Goal: Use online tool/utility: Utilize a website feature to perform a specific function

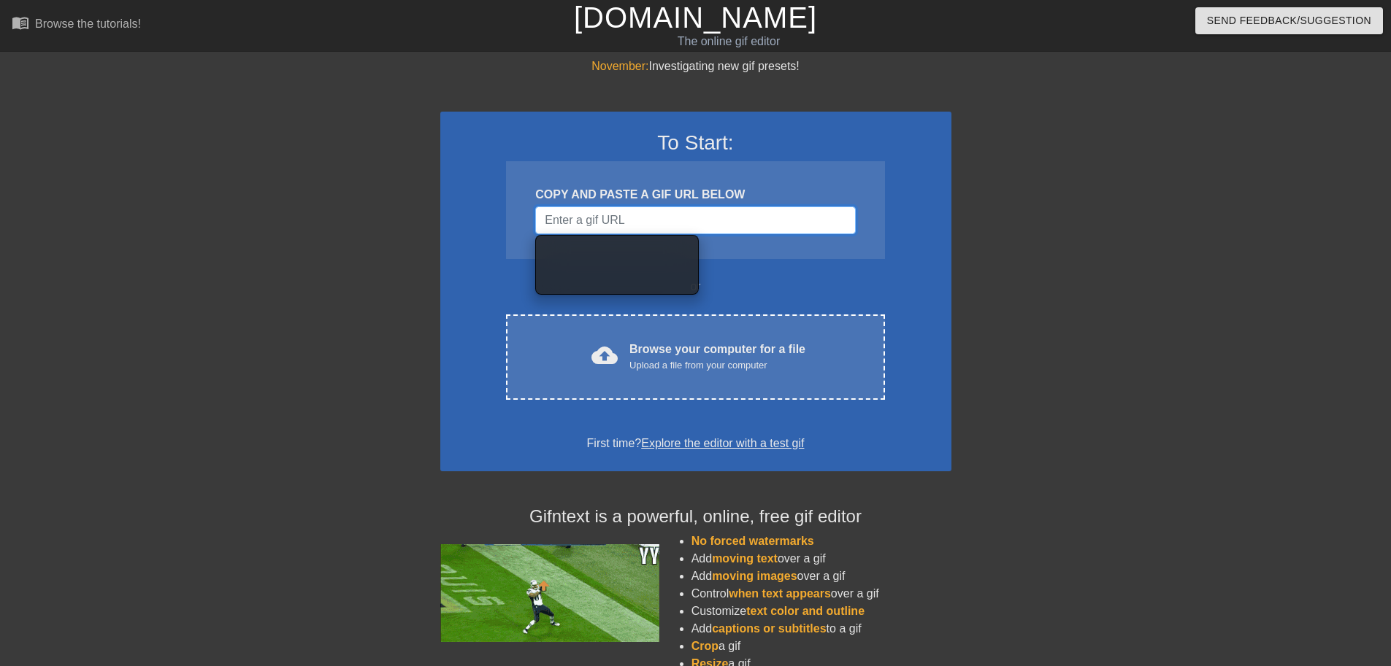
click at [585, 218] on input "Username" at bounding box center [695, 221] width 320 height 28
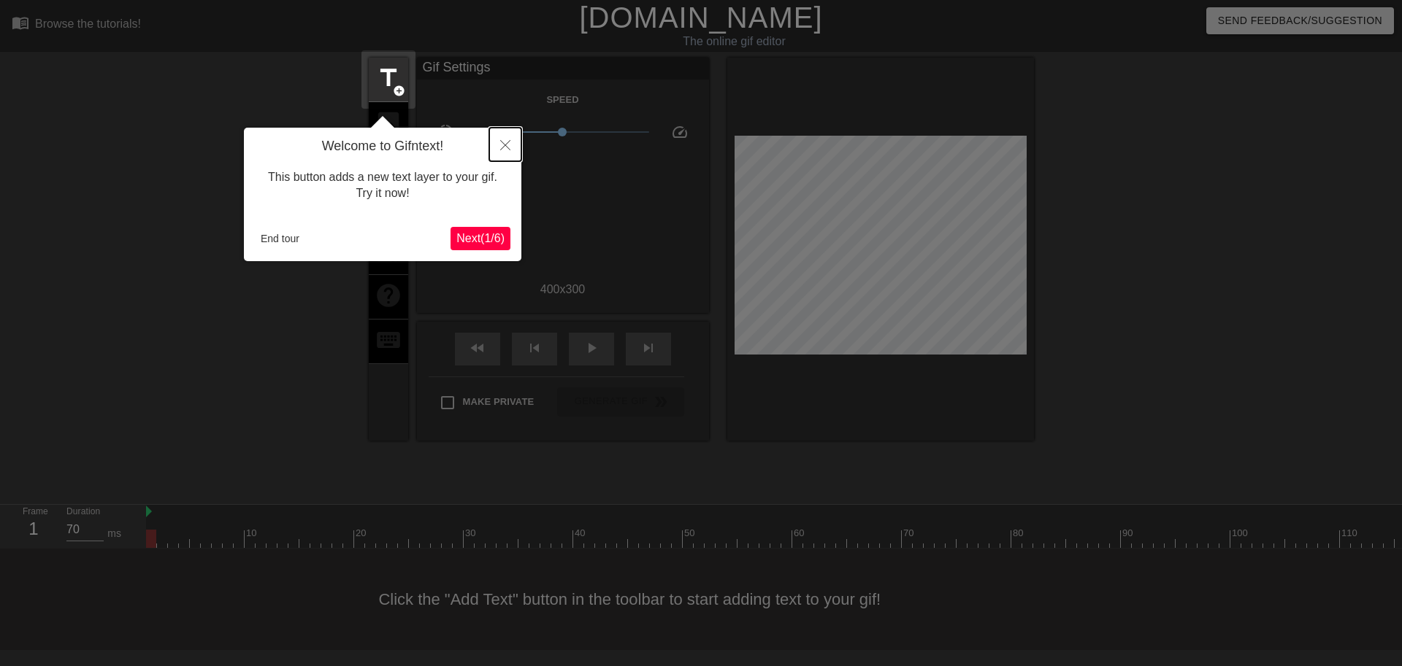
click at [501, 147] on icon "Close" at bounding box center [505, 145] width 10 height 10
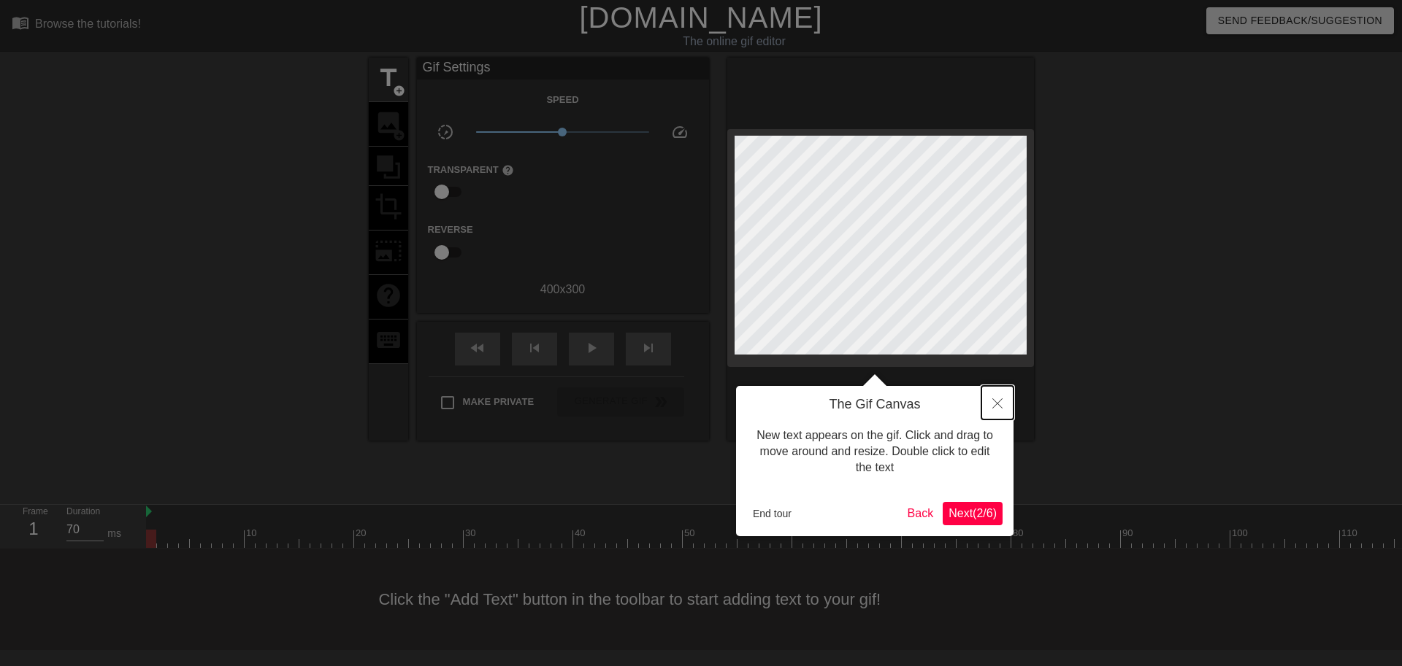
click at [1004, 404] on button "Close" at bounding box center [997, 403] width 32 height 34
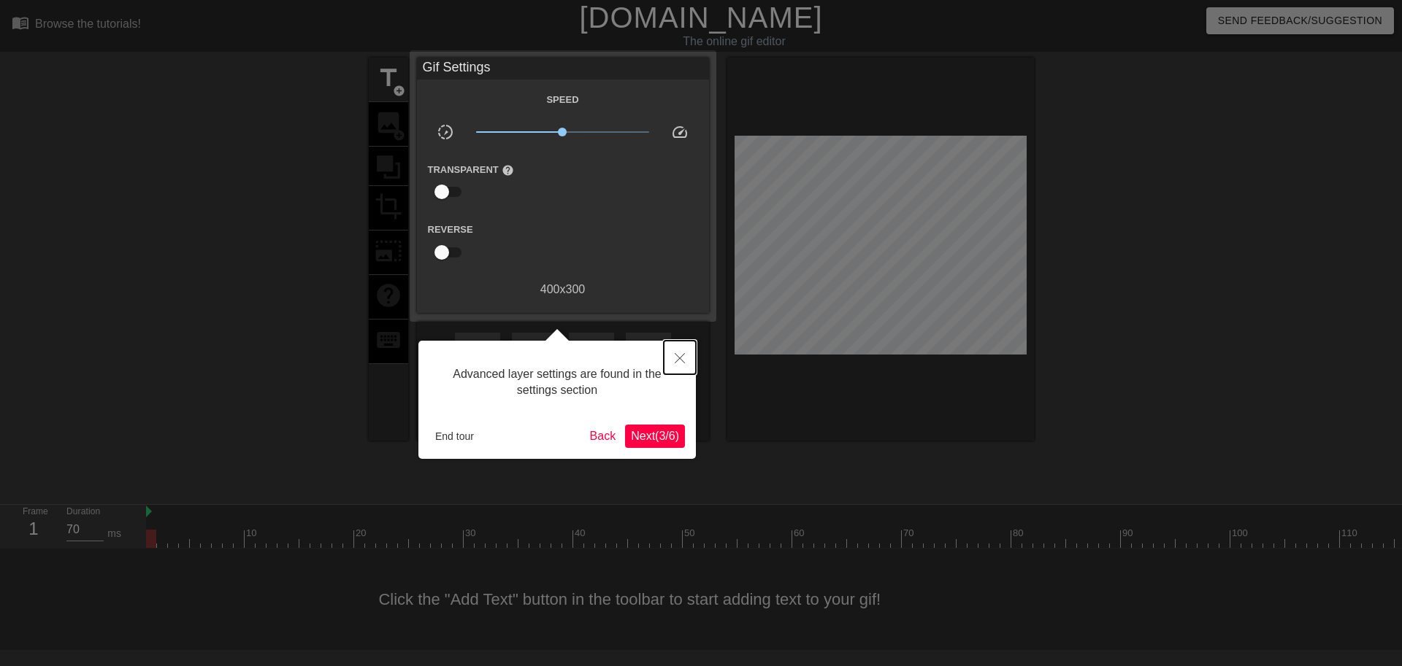
click at [678, 350] on button "Close" at bounding box center [680, 358] width 32 height 34
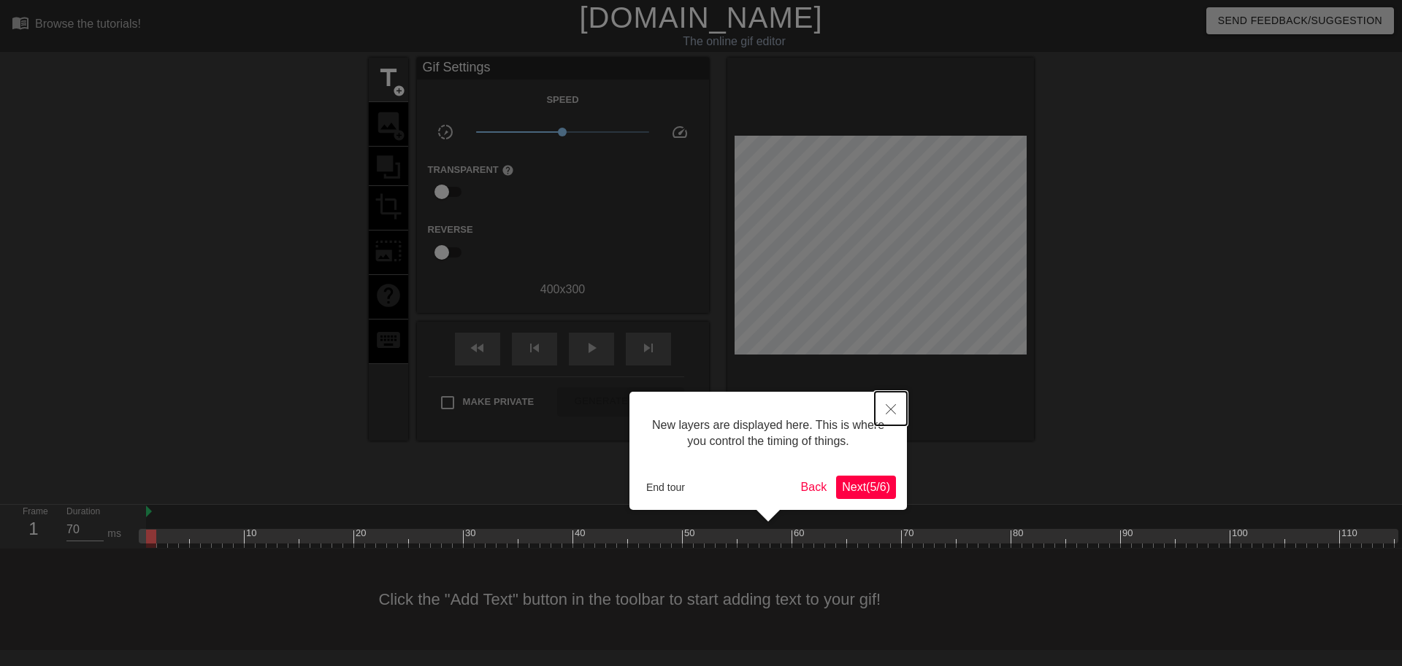
click at [884, 410] on button "Close" at bounding box center [890, 409] width 32 height 34
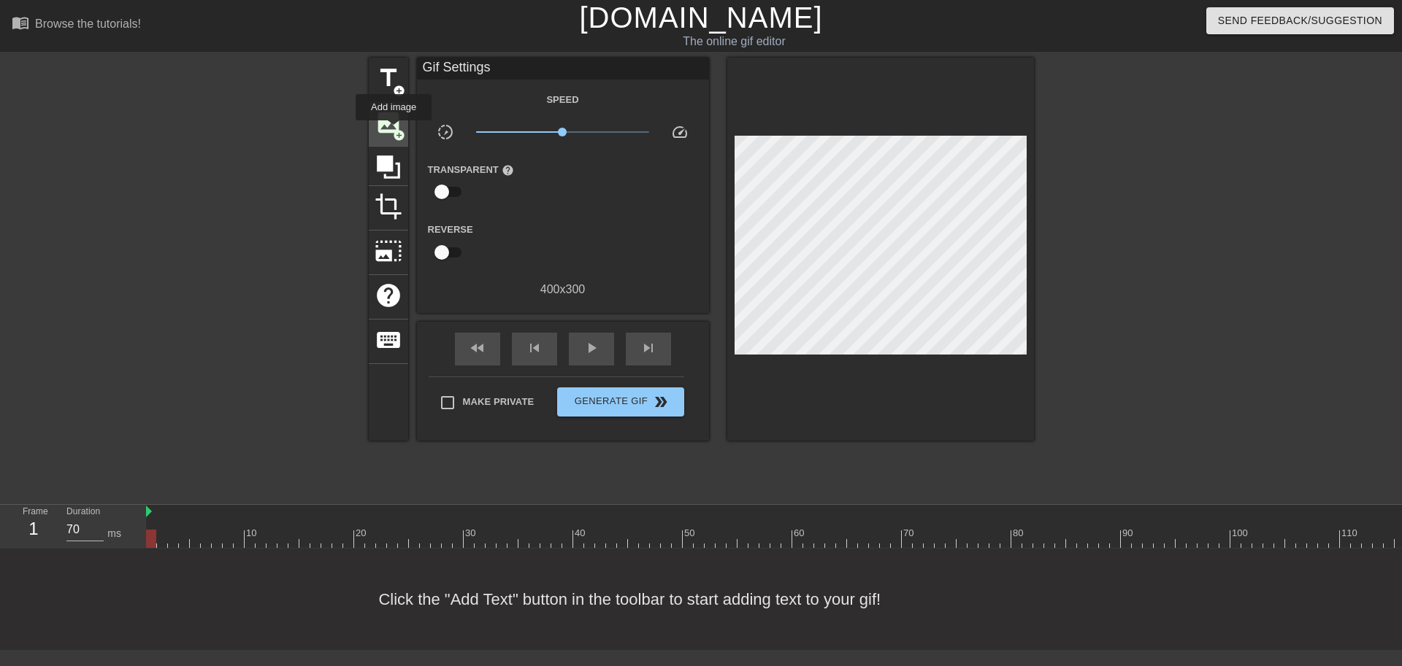
click at [394, 131] on span "add_circle" at bounding box center [399, 135] width 12 height 12
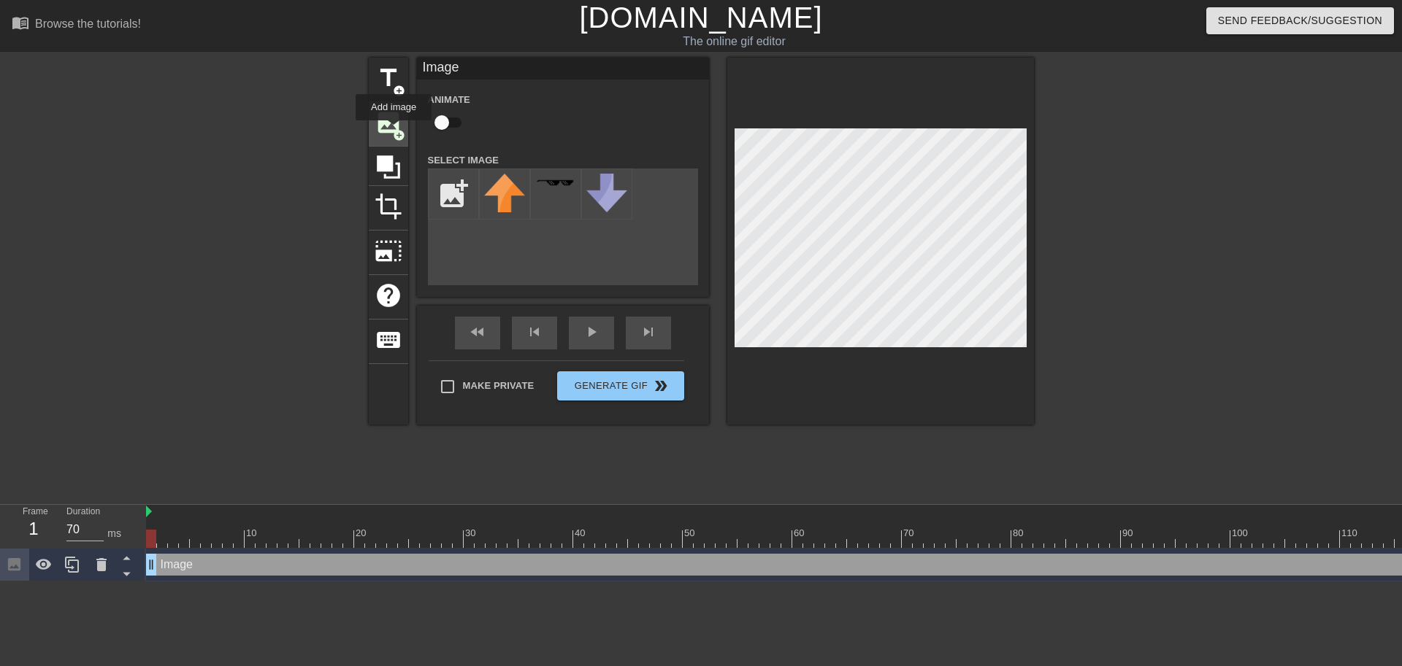
scroll to position [0, 0]
click at [481, 389] on label "Make Private" at bounding box center [483, 387] width 102 height 31
click at [463, 389] on input "Make Private" at bounding box center [447, 387] width 31 height 31
checkbox input "true"
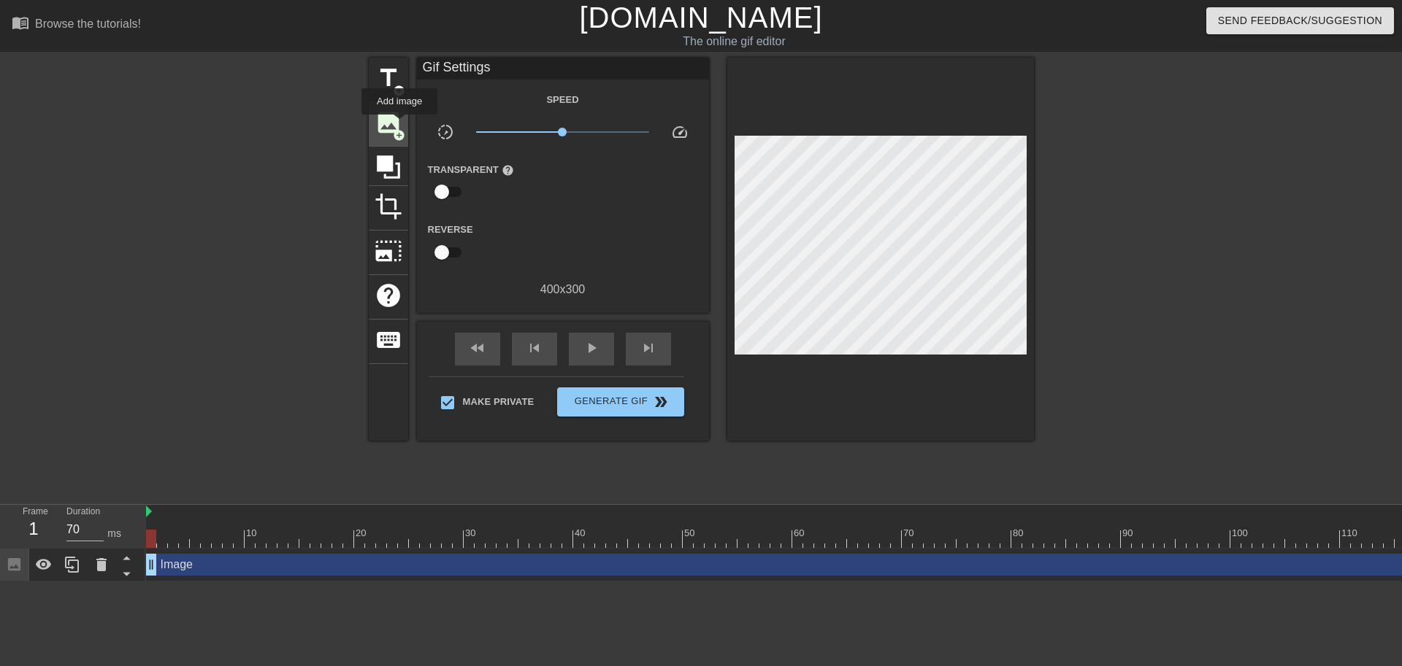
click at [400, 125] on span "image" at bounding box center [388, 123] width 28 height 28
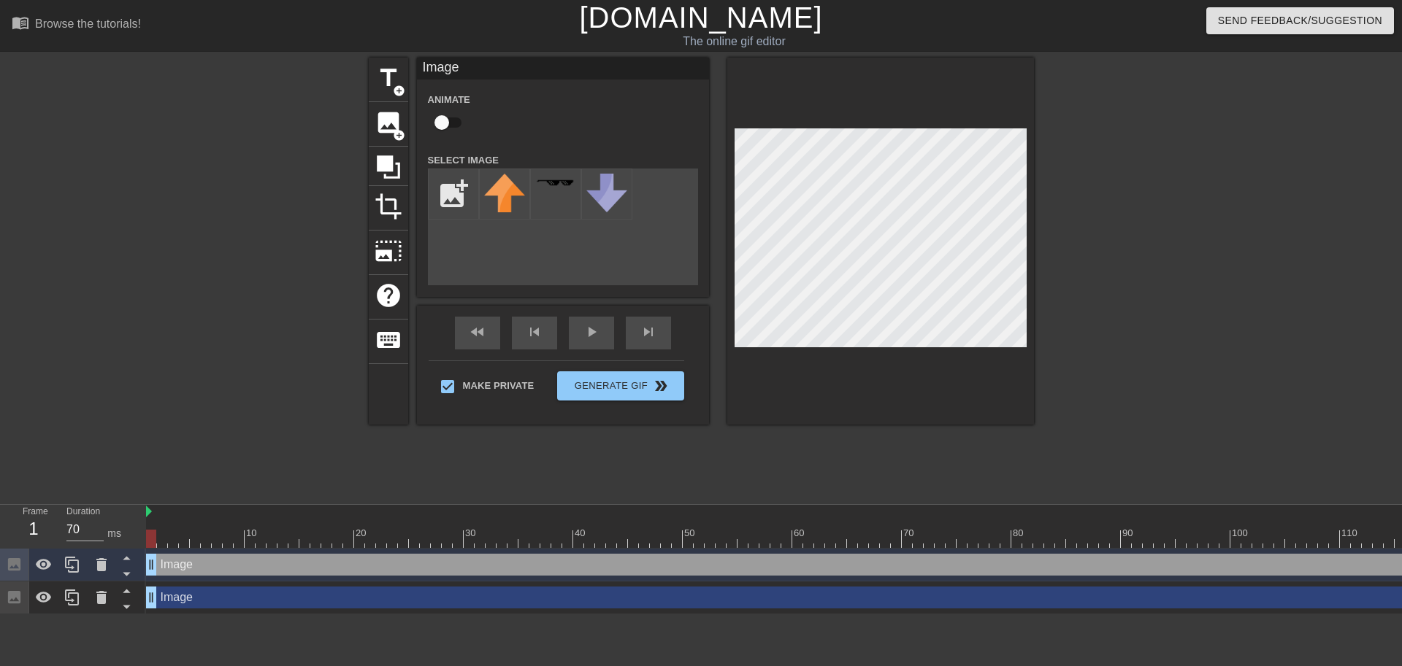
click at [645, 239] on div "add_photo_alternate" at bounding box center [563, 227] width 270 height 117
click at [449, 196] on input "file" at bounding box center [453, 194] width 50 height 50
type input "C:\fakepath\Screenshot [DATE] 8.45.20 AM.png"
click at [512, 199] on img at bounding box center [504, 192] width 41 height 36
click at [189, 571] on div "Image drag_handle drag_handle" at bounding box center [803, 565] width 1314 height 22
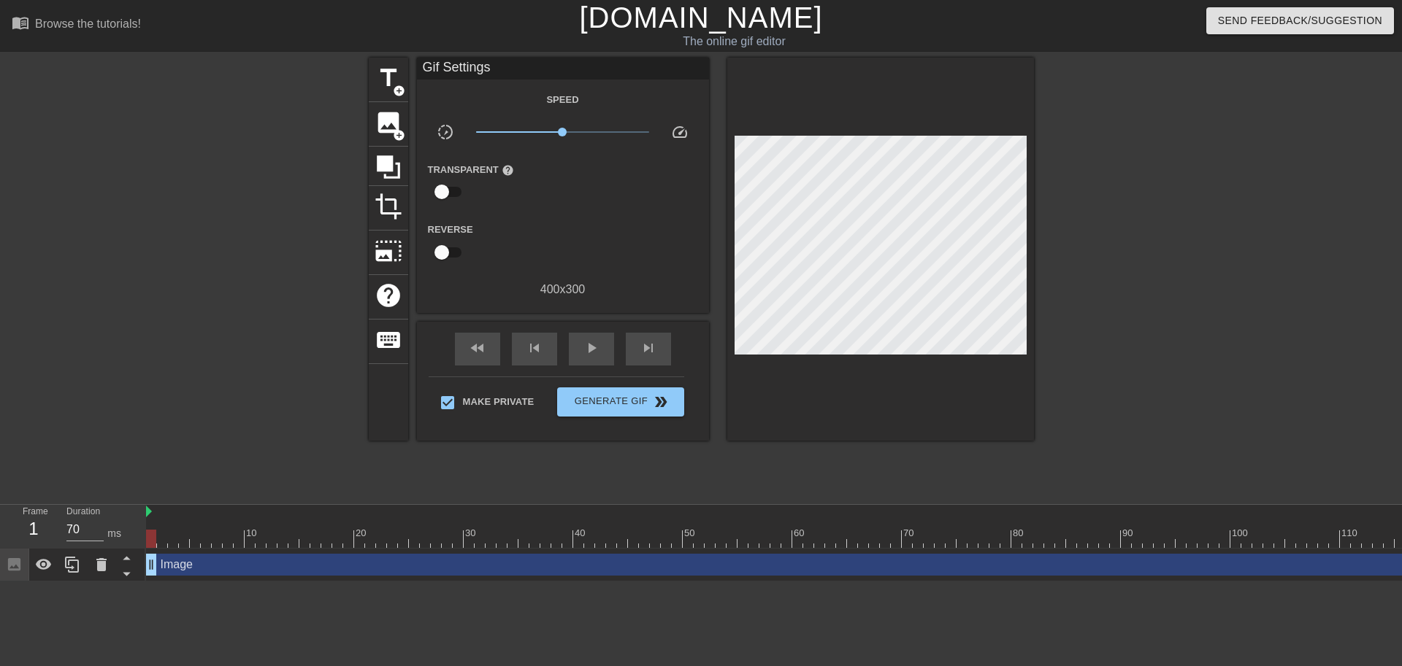
click at [213, 567] on div "Image drag_handle drag_handle" at bounding box center [803, 565] width 1314 height 22
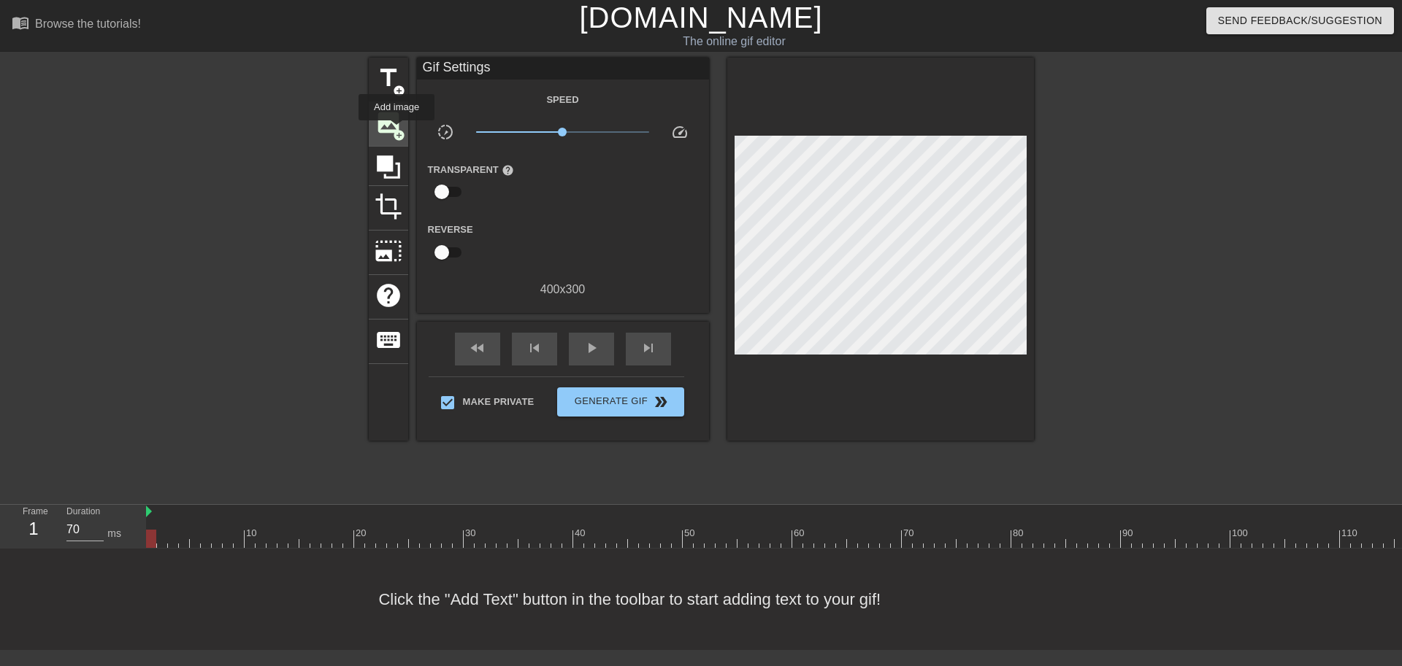
click at [397, 131] on span "add_circle" at bounding box center [399, 135] width 12 height 12
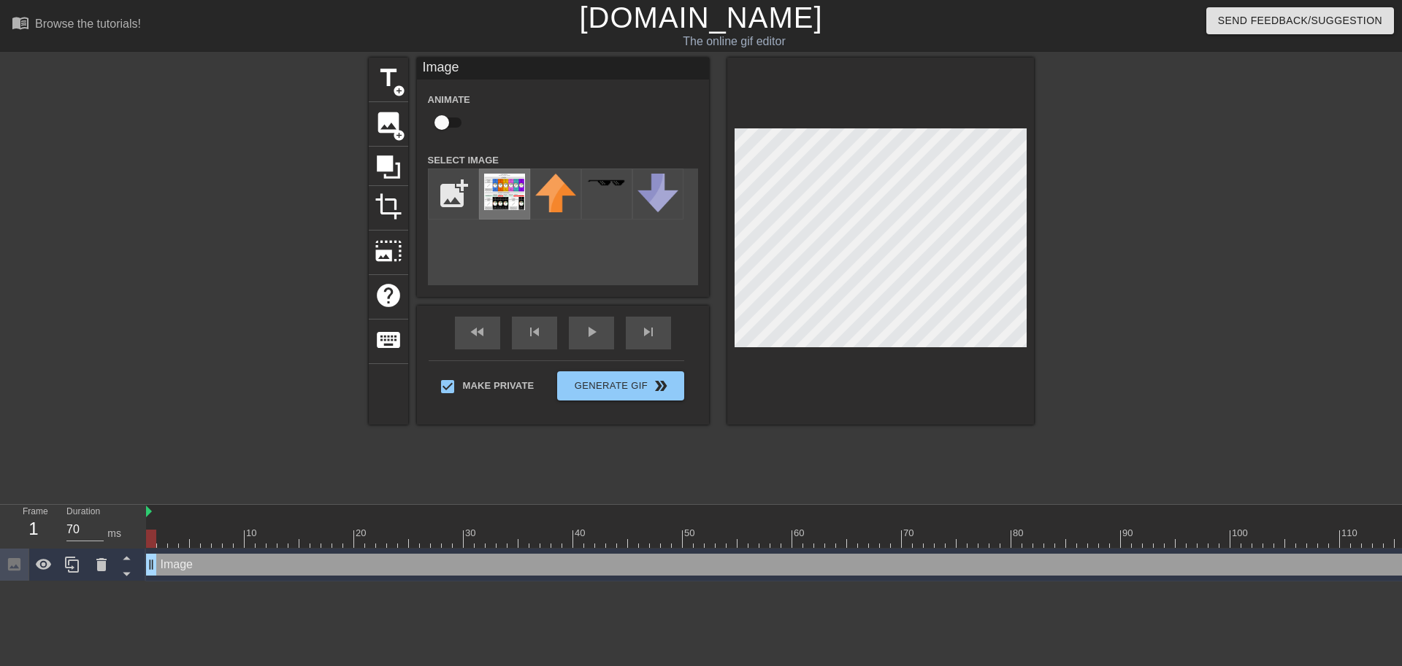
click at [504, 194] on img at bounding box center [504, 192] width 41 height 36
click at [444, 128] on input "checkbox" at bounding box center [441, 123] width 83 height 28
checkbox input "true"
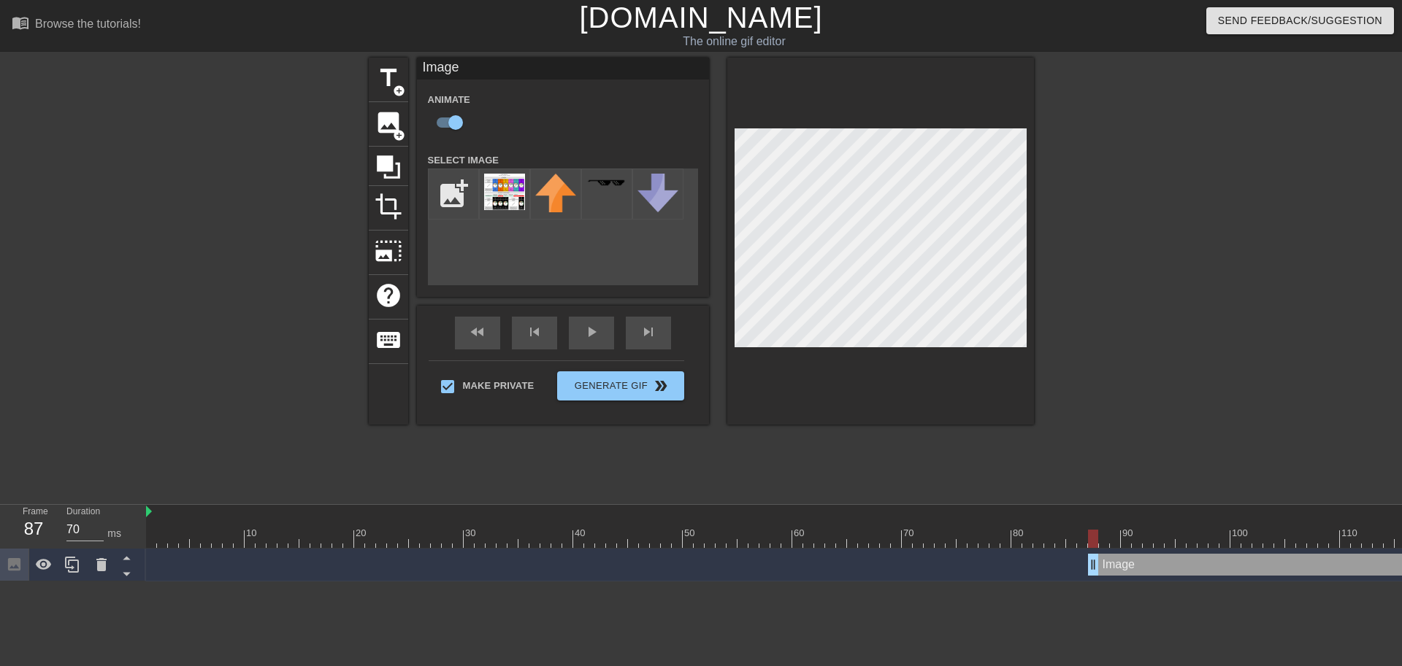
drag, startPoint x: 150, startPoint y: 567, endPoint x: 1089, endPoint y: 599, distance: 940.0
click at [1089, 582] on html "menu_book Browse the tutorials! [DOMAIN_NAME] The online gif editor Send Feedba…" at bounding box center [701, 291] width 1402 height 582
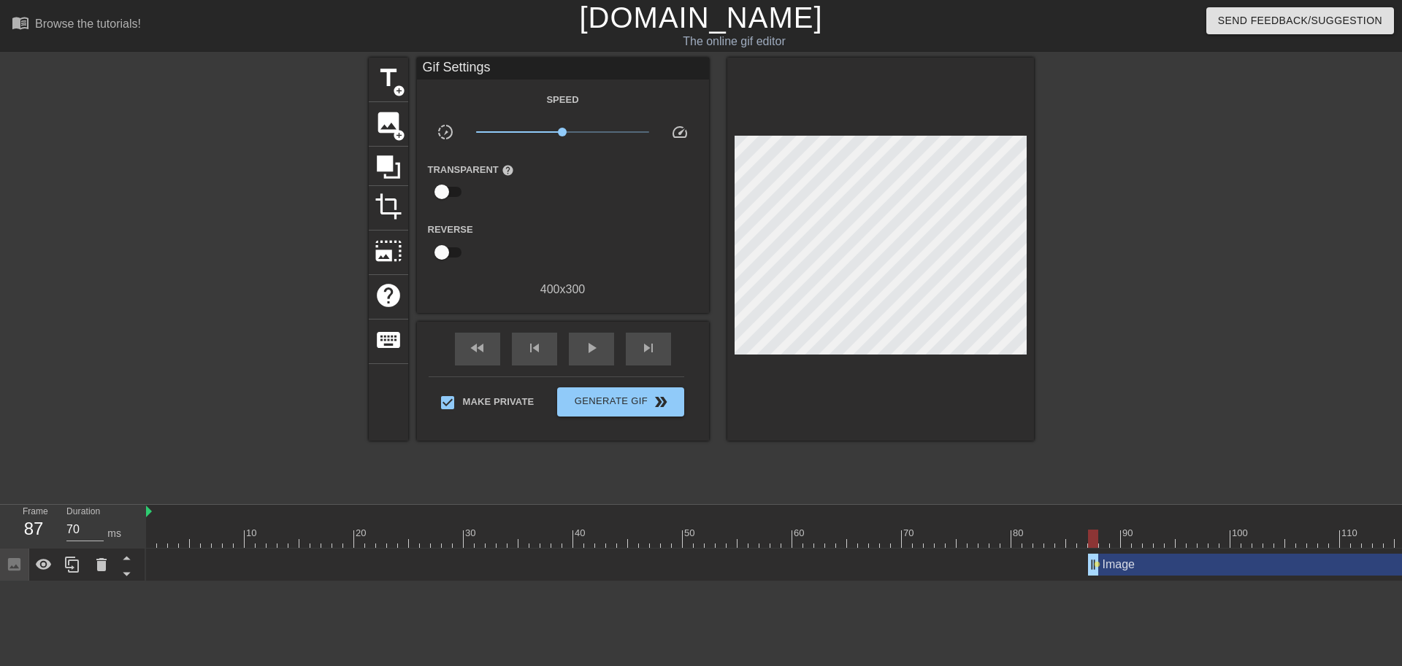
click at [818, 369] on div at bounding box center [880, 249] width 307 height 383
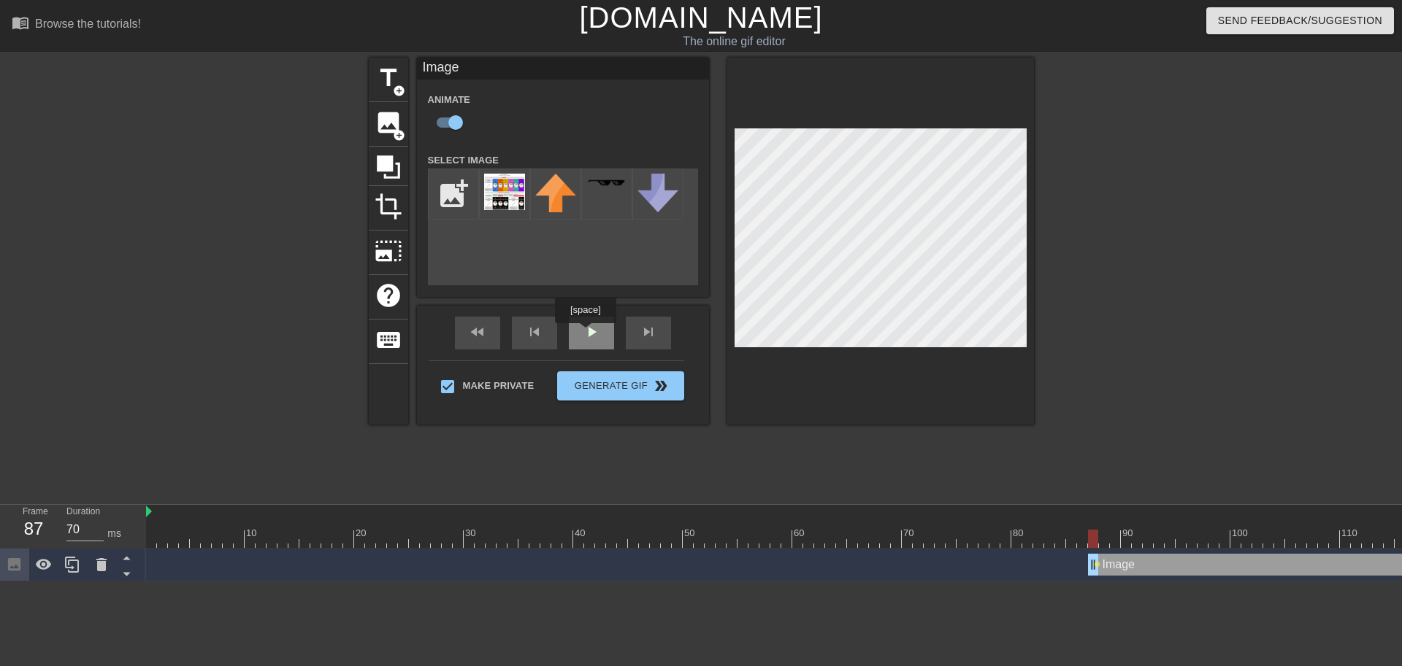
click at [589, 333] on div "fast_rewind skip_previous play_arrow skip_next" at bounding box center [563, 333] width 238 height 55
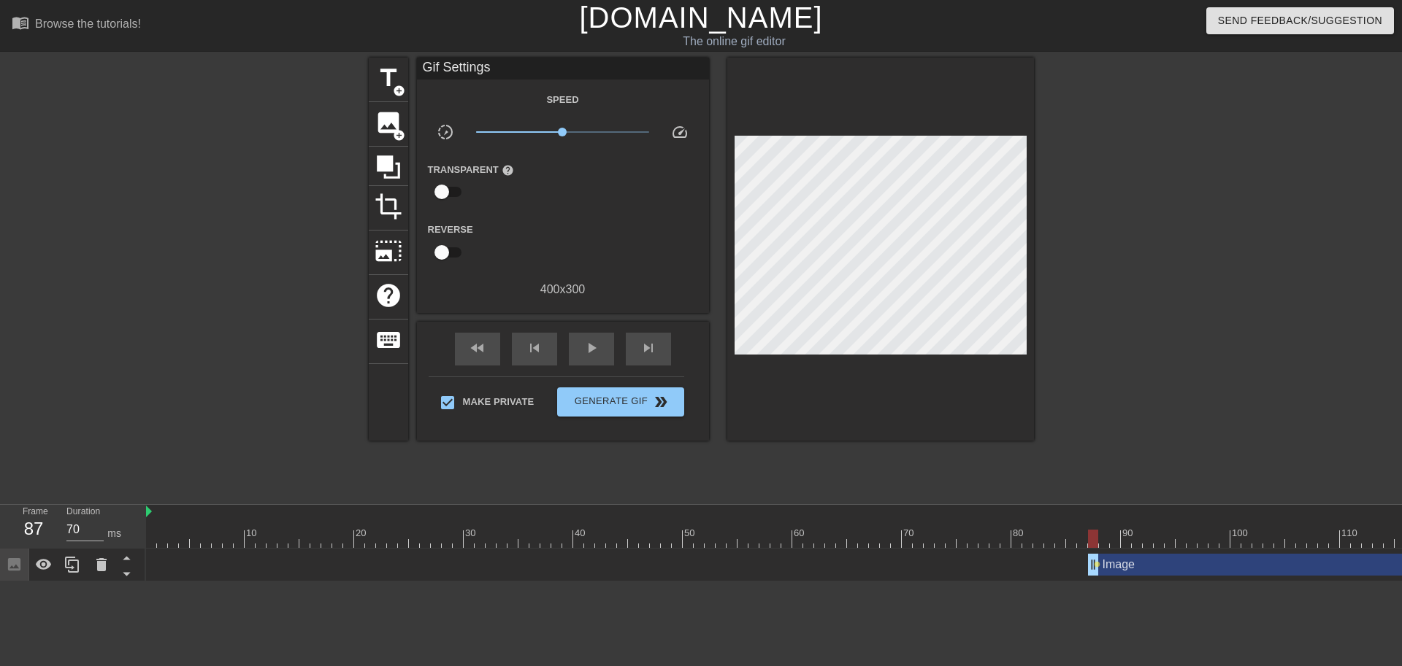
click at [849, 532] on div at bounding box center [803, 539] width 1314 height 18
drag, startPoint x: 850, startPoint y: 536, endPoint x: 1388, endPoint y: 569, distance: 539.8
click at [1388, 569] on div "10 20 30 40 50 60 70 80 90 100 110 120 Image drag_handle drag_handle lens" at bounding box center [774, 543] width 1256 height 77
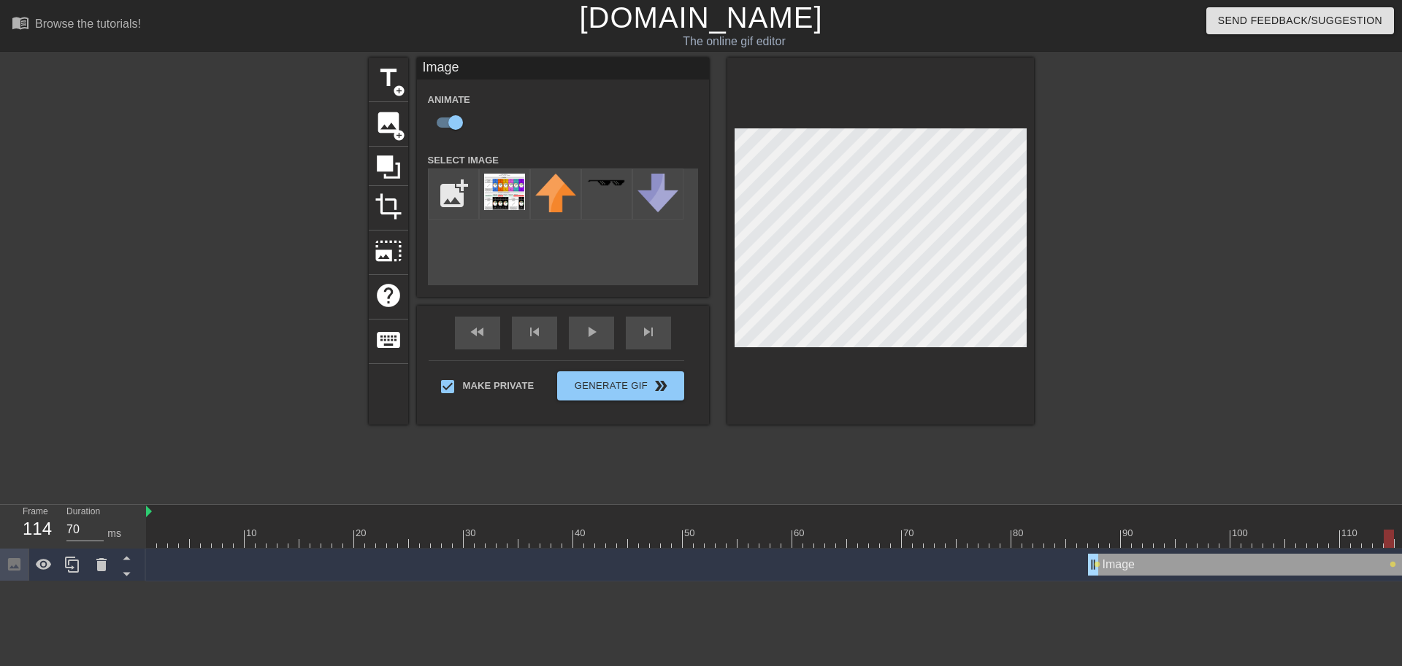
click at [1131, 377] on div at bounding box center [1160, 277] width 219 height 438
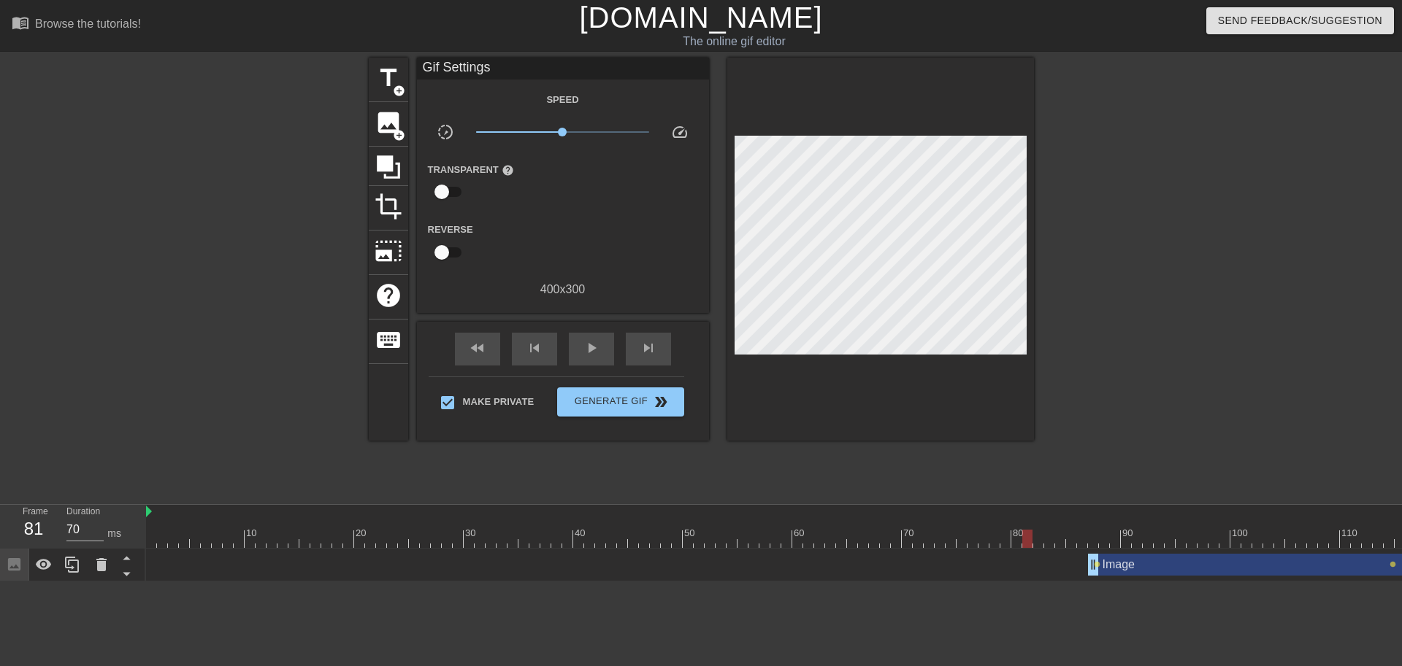
drag, startPoint x: 1385, startPoint y: 537, endPoint x: 1029, endPoint y: 532, distance: 356.3
click at [1029, 532] on div at bounding box center [1027, 539] width 10 height 18
click at [1131, 559] on div "Image drag_handle drag_handle" at bounding box center [1274, 565] width 372 height 22
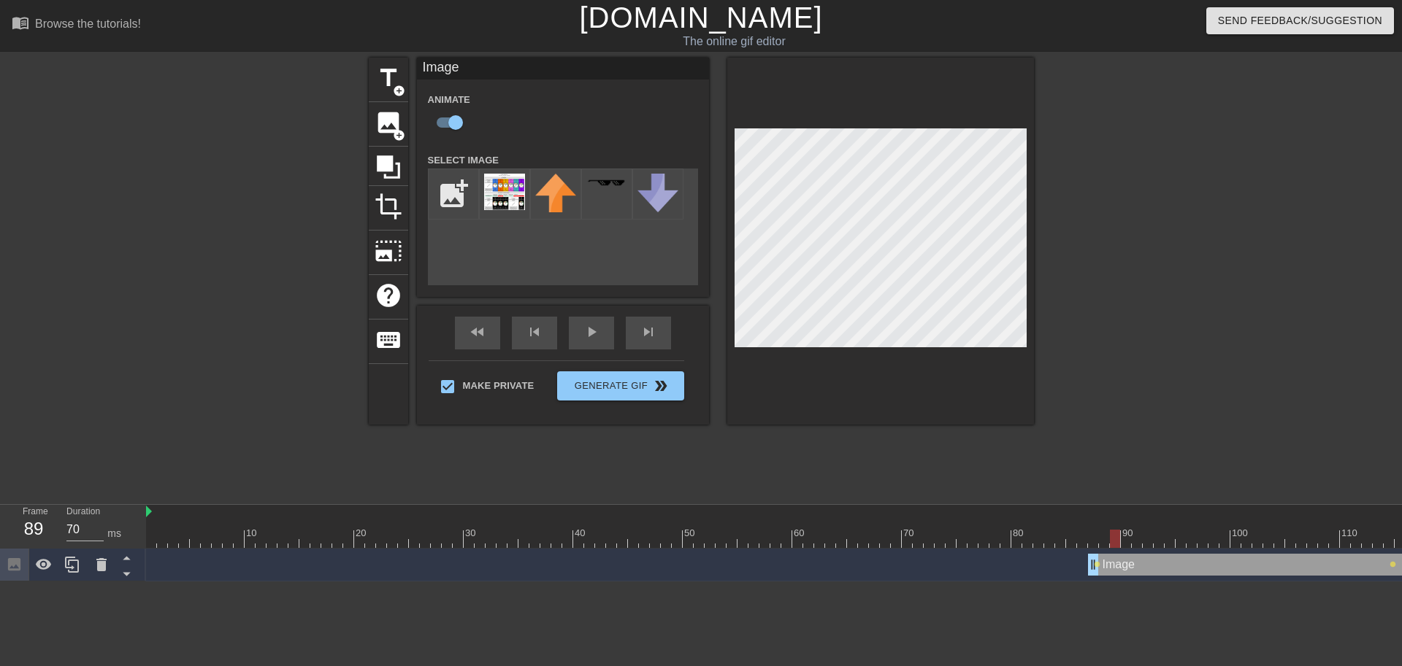
drag, startPoint x: 1030, startPoint y: 534, endPoint x: 1112, endPoint y: 538, distance: 82.6
click at [1112, 538] on div at bounding box center [1115, 539] width 10 height 18
drag, startPoint x: 1113, startPoint y: 542, endPoint x: 1259, endPoint y: 551, distance: 146.3
click at [1259, 551] on div "10 20 30 40 50 60 70 80 90 100 110 120 Image drag_handle drag_handle lens lens" at bounding box center [774, 543] width 1256 height 77
drag, startPoint x: 1254, startPoint y: 539, endPoint x: 1329, endPoint y: 544, distance: 75.4
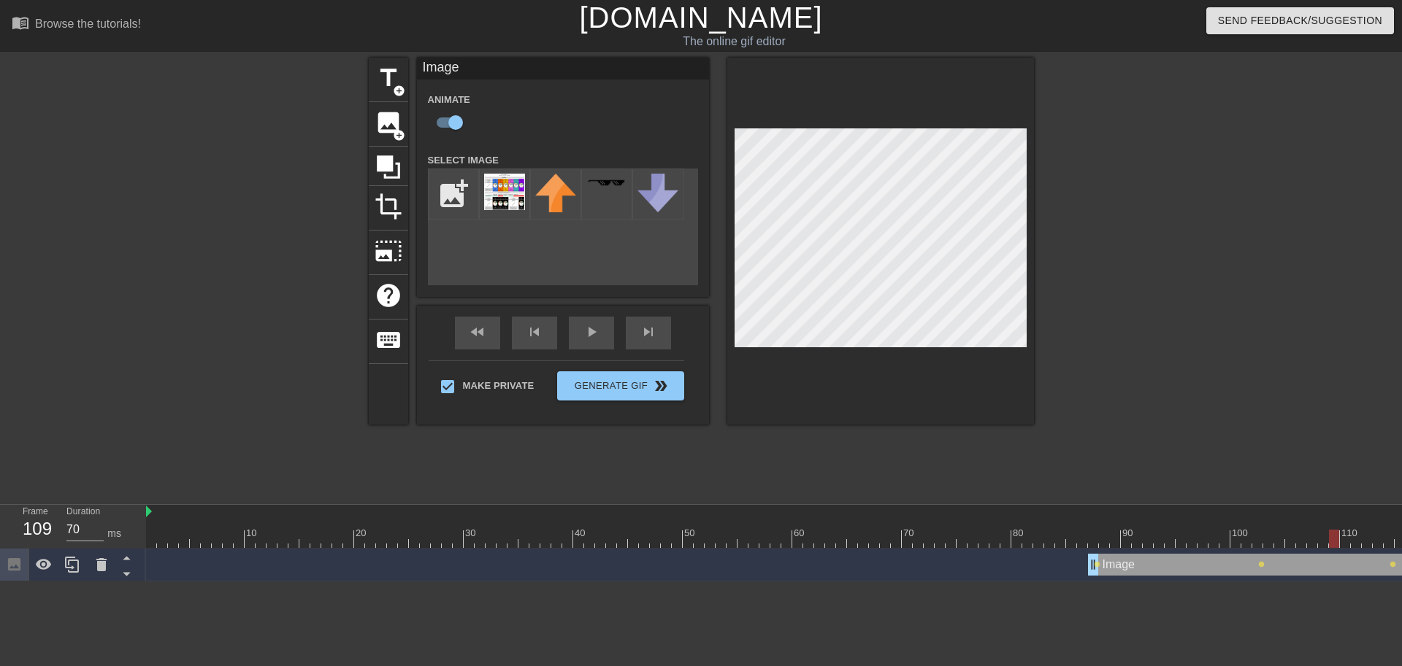
click at [1329, 544] on div at bounding box center [1334, 539] width 10 height 18
click at [455, 126] on input "checkbox" at bounding box center [455, 123] width 83 height 28
checkbox input "false"
drag, startPoint x: 1243, startPoint y: 543, endPoint x: 1207, endPoint y: 538, distance: 36.1
click at [1207, 538] on div at bounding box center [803, 539] width 1314 height 18
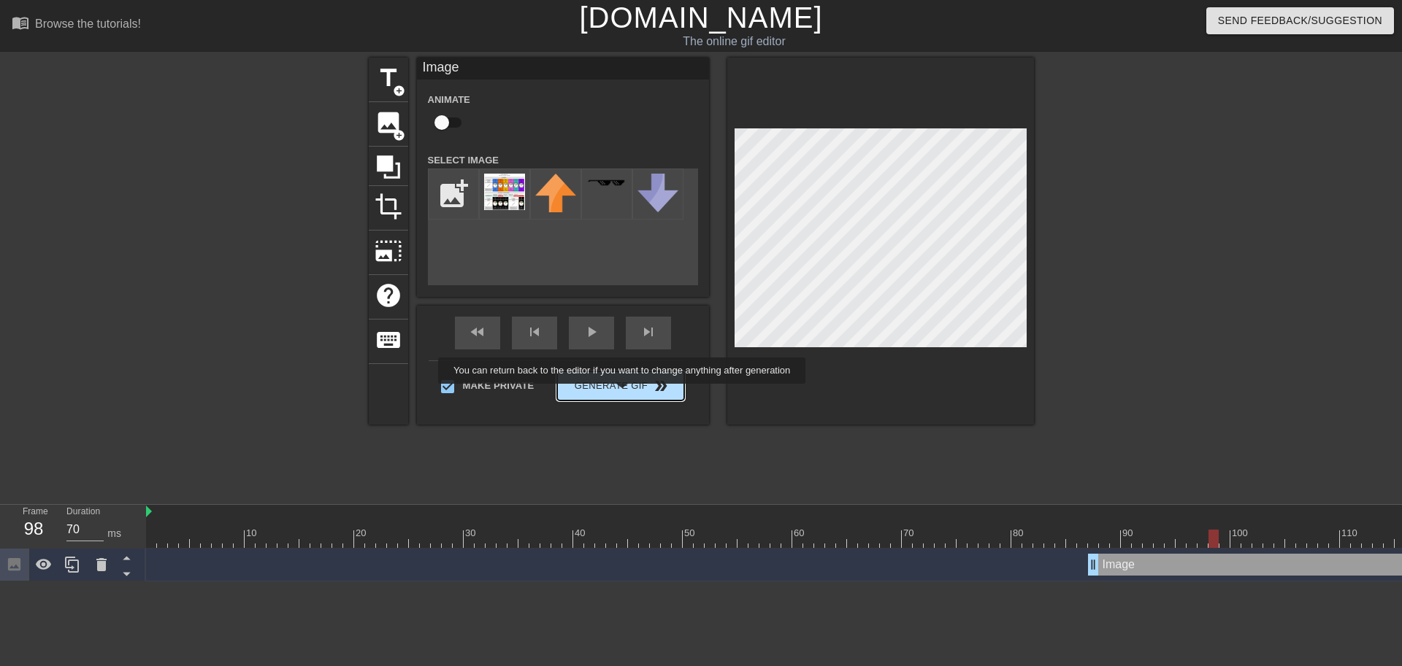
click at [631, 394] on span "Generate Gif double_arrow" at bounding box center [620, 386] width 115 height 18
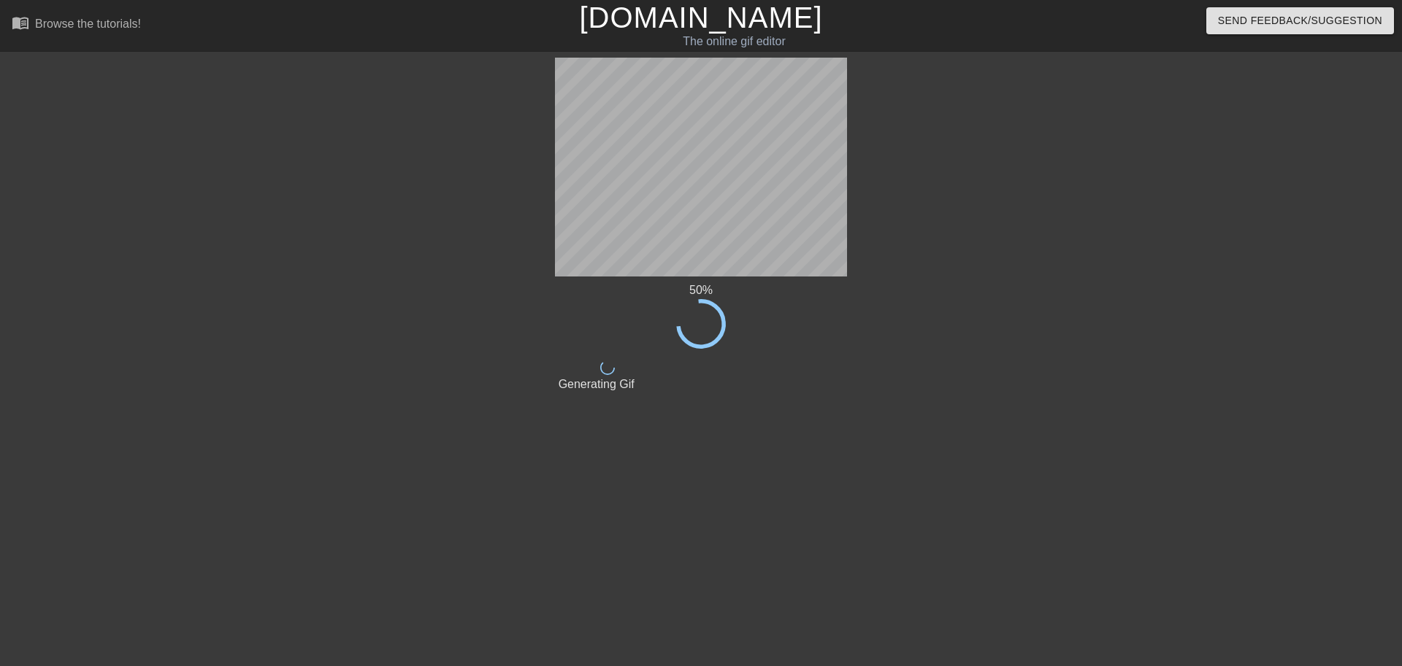
click at [1169, 244] on div "50 % done Generating Gif title add_circle image add_circle crop photo_size_sele…" at bounding box center [701, 277] width 1402 height 438
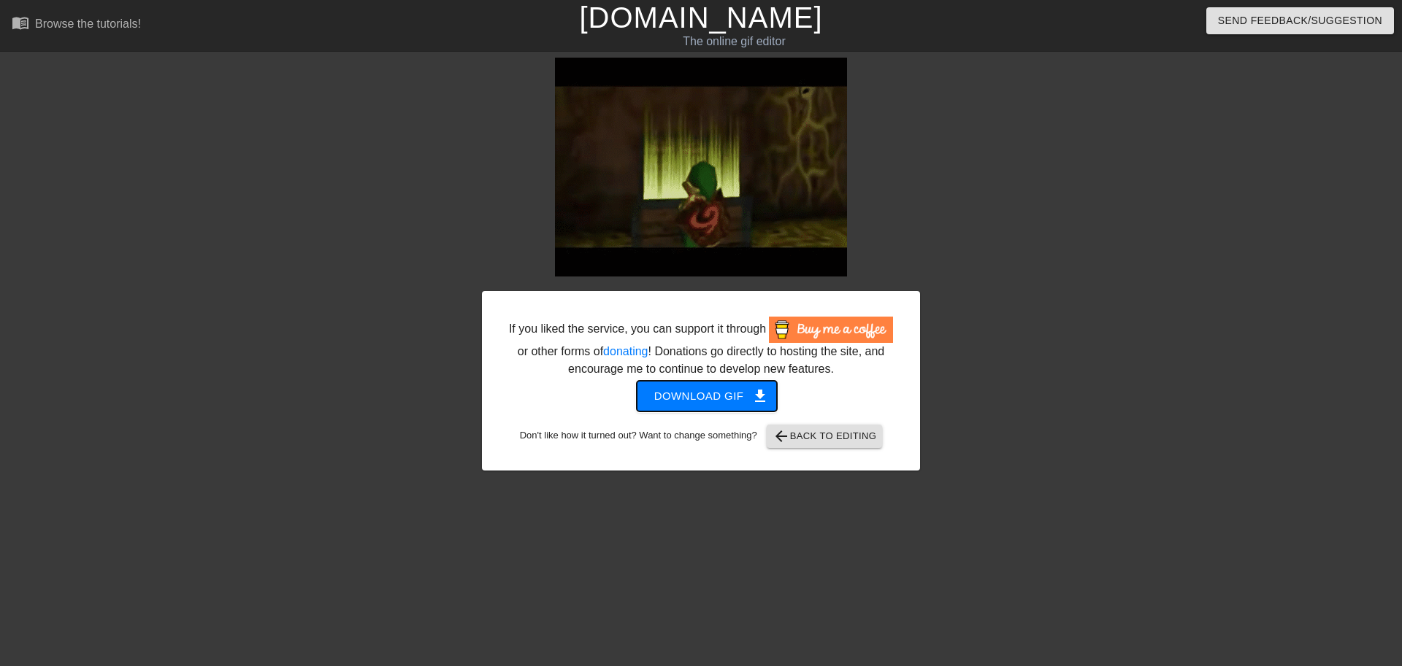
click at [732, 406] on span "Download gif get_app" at bounding box center [707, 396] width 106 height 19
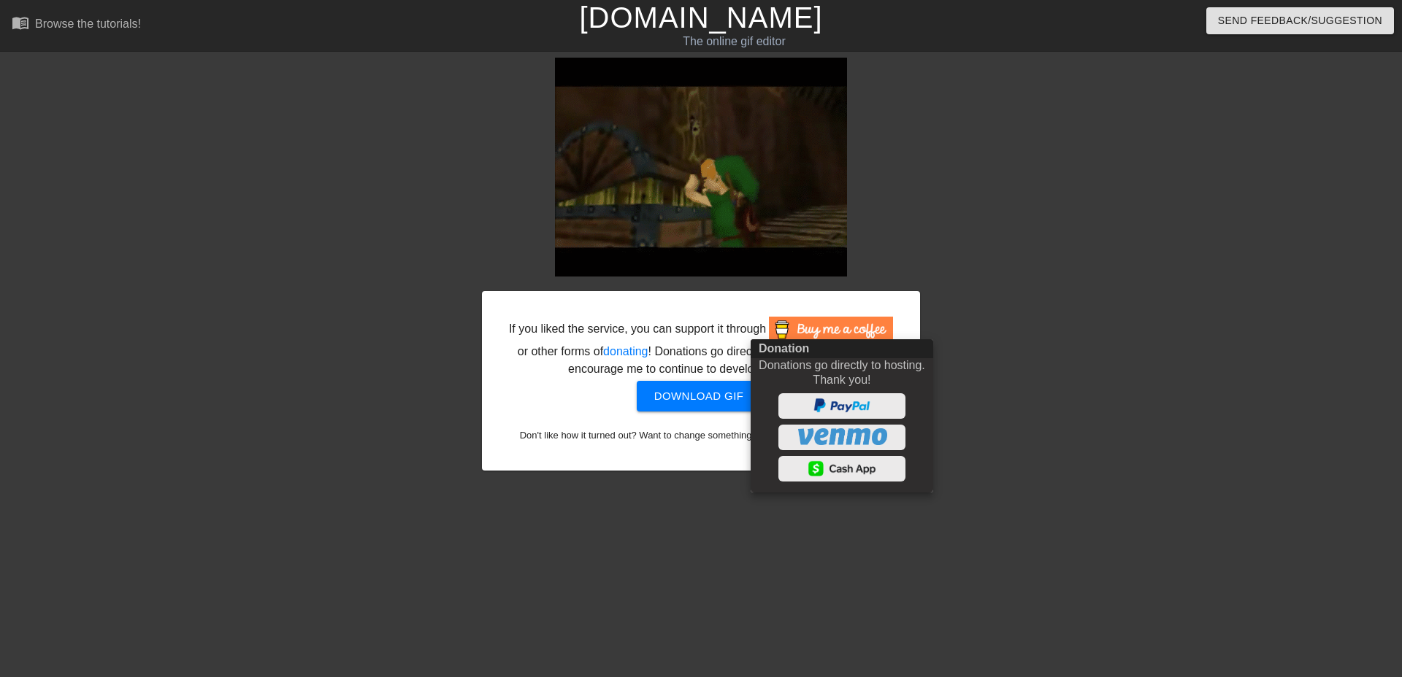
click at [691, 410] on div at bounding box center [701, 338] width 1402 height 677
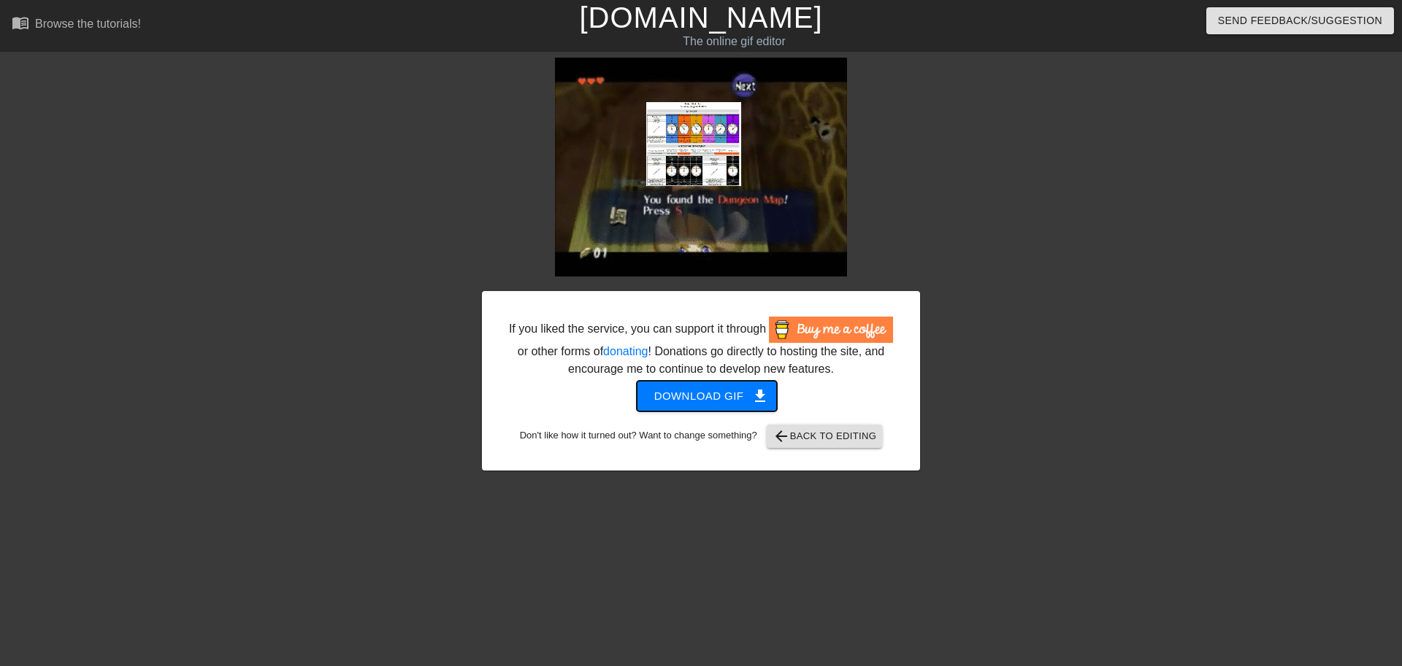
click at [688, 406] on span "Download gif get_app" at bounding box center [707, 396] width 106 height 19
